Goal: Transaction & Acquisition: Purchase product/service

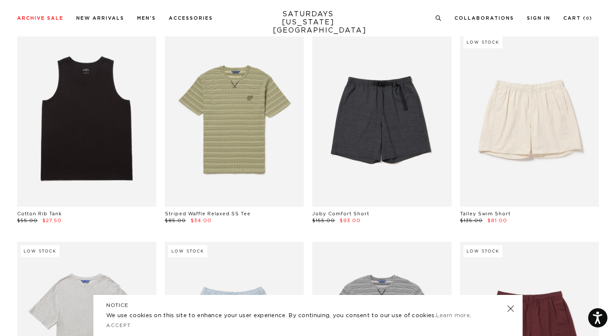
scroll to position [681, 0]
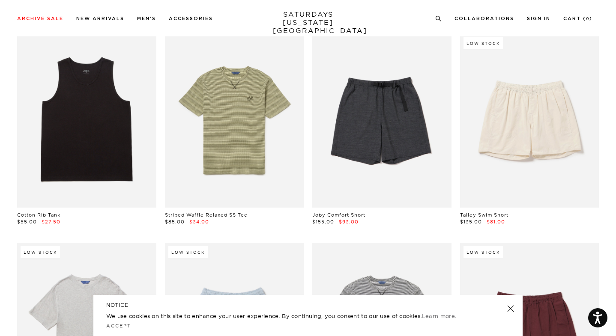
click at [509, 310] on link at bounding box center [510, 309] width 12 height 12
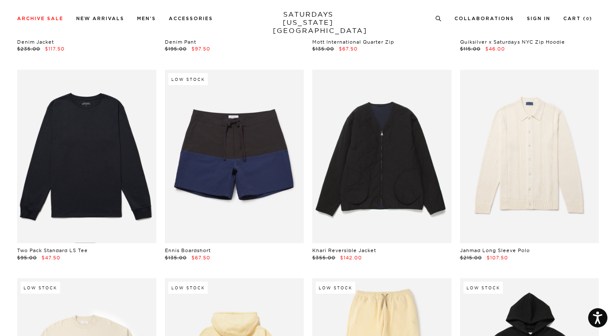
scroll to position [8592, 0]
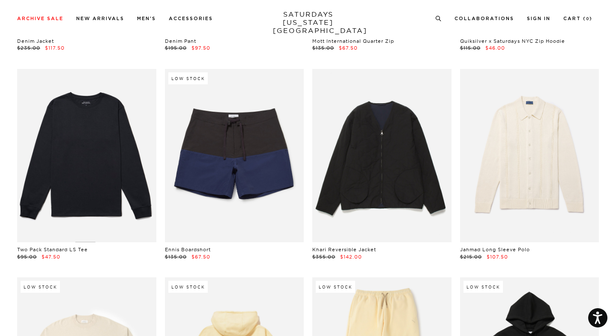
click at [78, 114] on link at bounding box center [86, 156] width 139 height 174
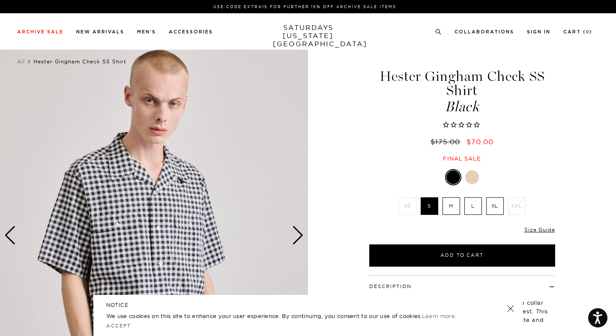
click at [489, 205] on label "XL" at bounding box center [495, 206] width 18 height 18
click at [0, 0] on input "XL" at bounding box center [0, 0] width 0 height 0
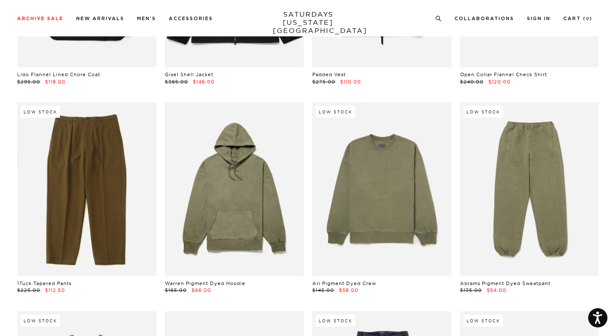
scroll to position [11698, 0]
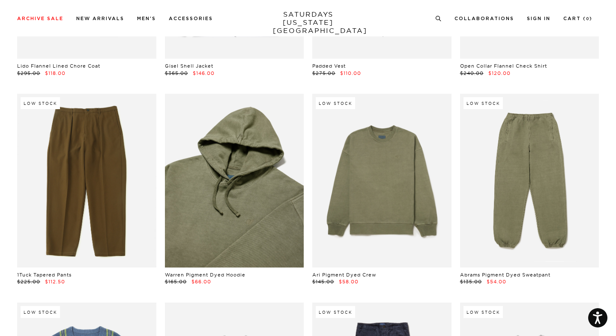
click at [241, 196] on link at bounding box center [234, 181] width 139 height 174
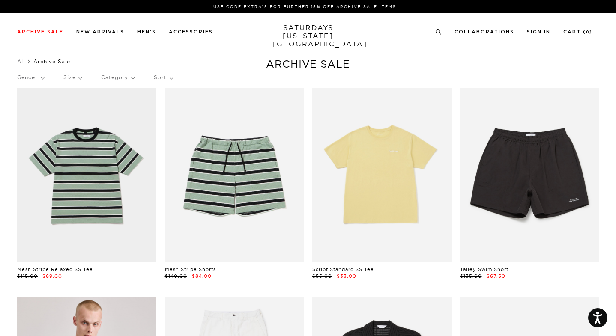
click at [77, 77] on p "Size" at bounding box center [72, 78] width 18 height 20
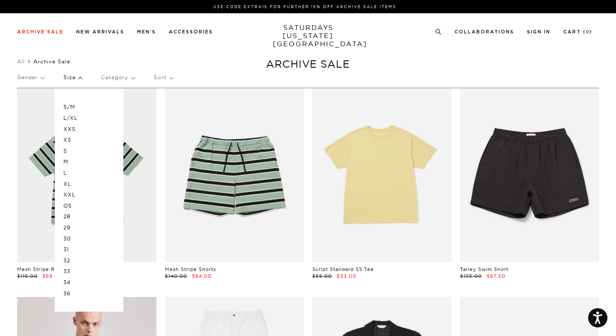
click at [71, 183] on p "XL" at bounding box center [88, 184] width 51 height 11
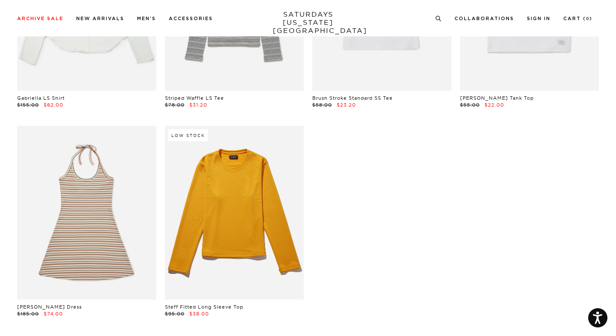
scroll to position [8319, 0]
